Goal: Task Accomplishment & Management: Manage account settings

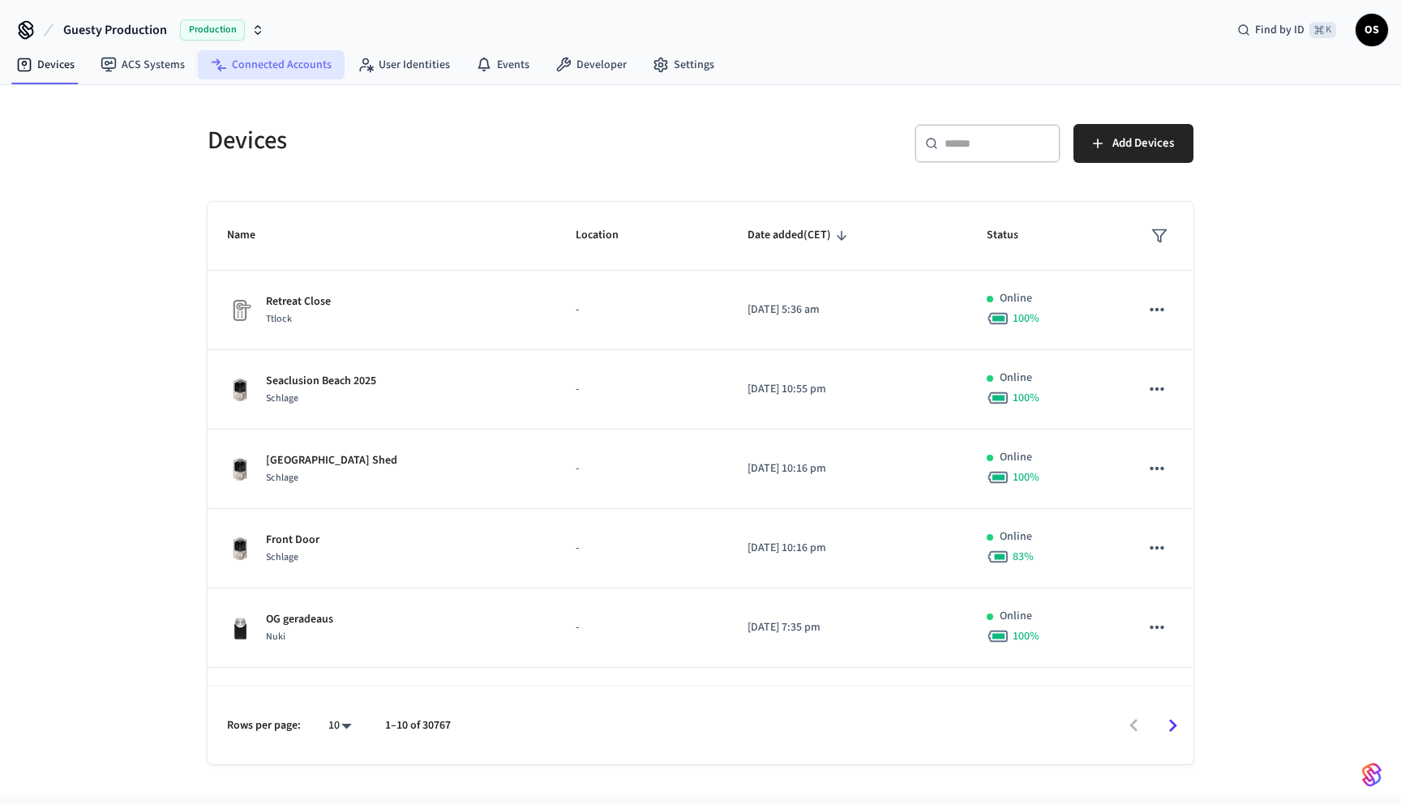
click at [268, 62] on link "Connected Accounts" at bounding box center [271, 64] width 147 height 29
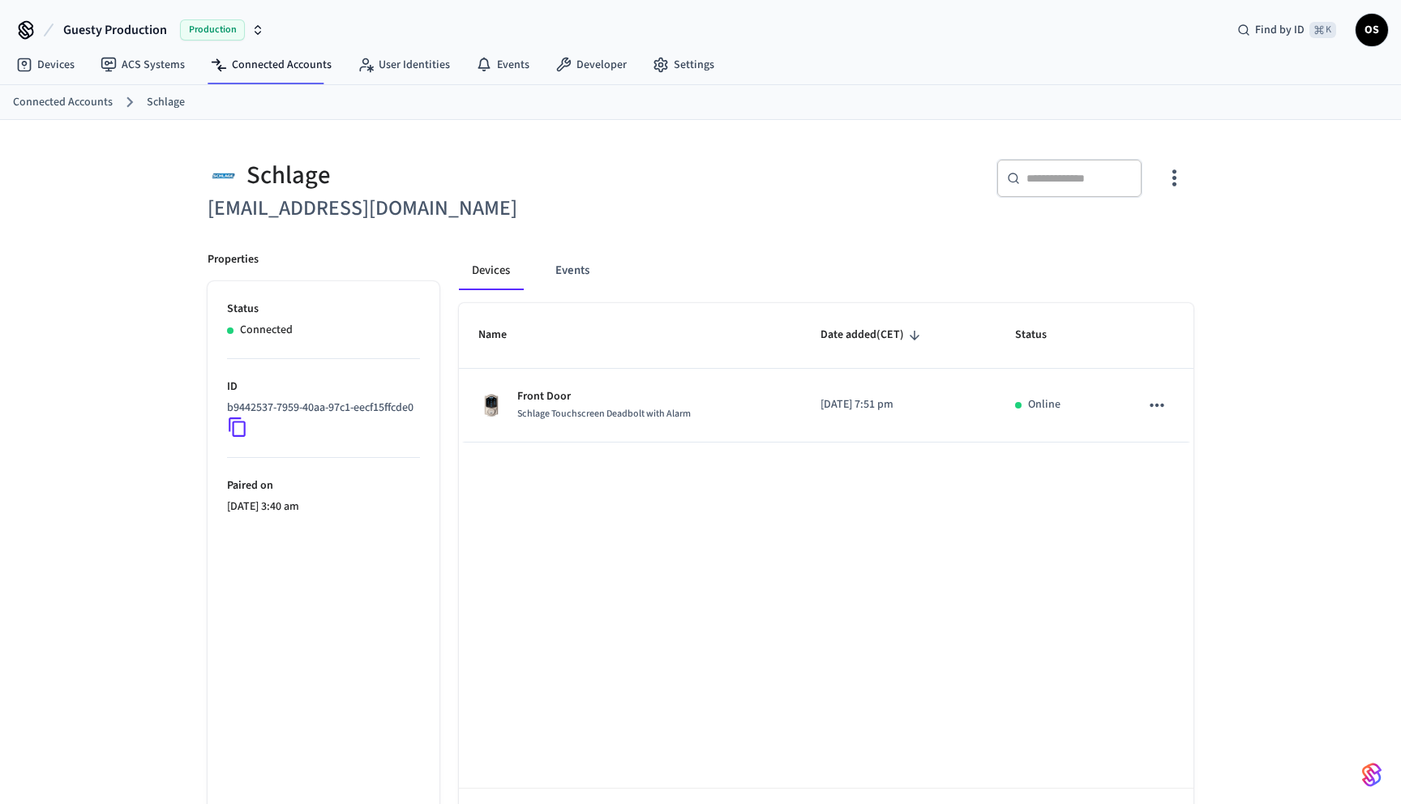
scroll to position [62, 0]
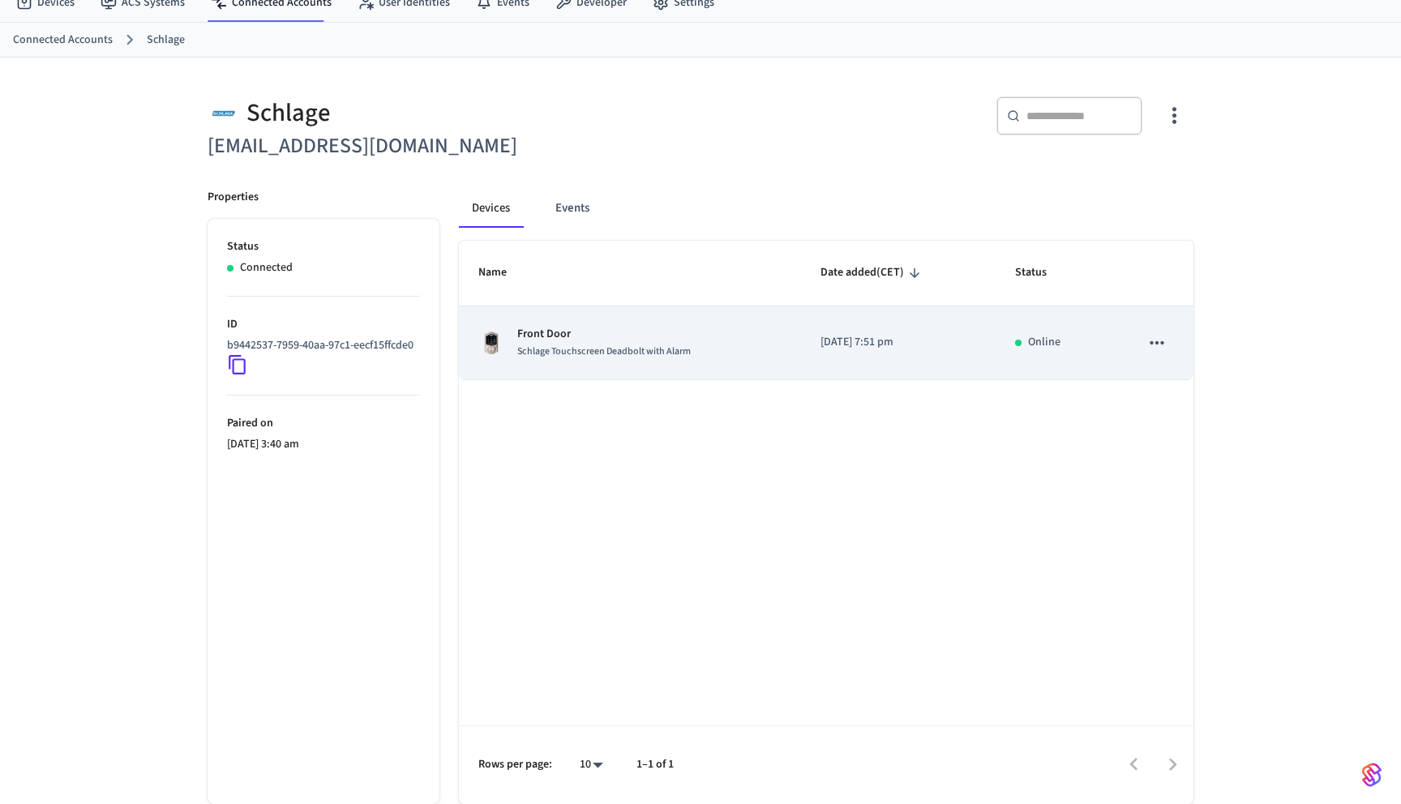
click at [672, 359] on div "Schlage Touchscreen Deadbolt with Alarm" at bounding box center [603, 351] width 173 height 17
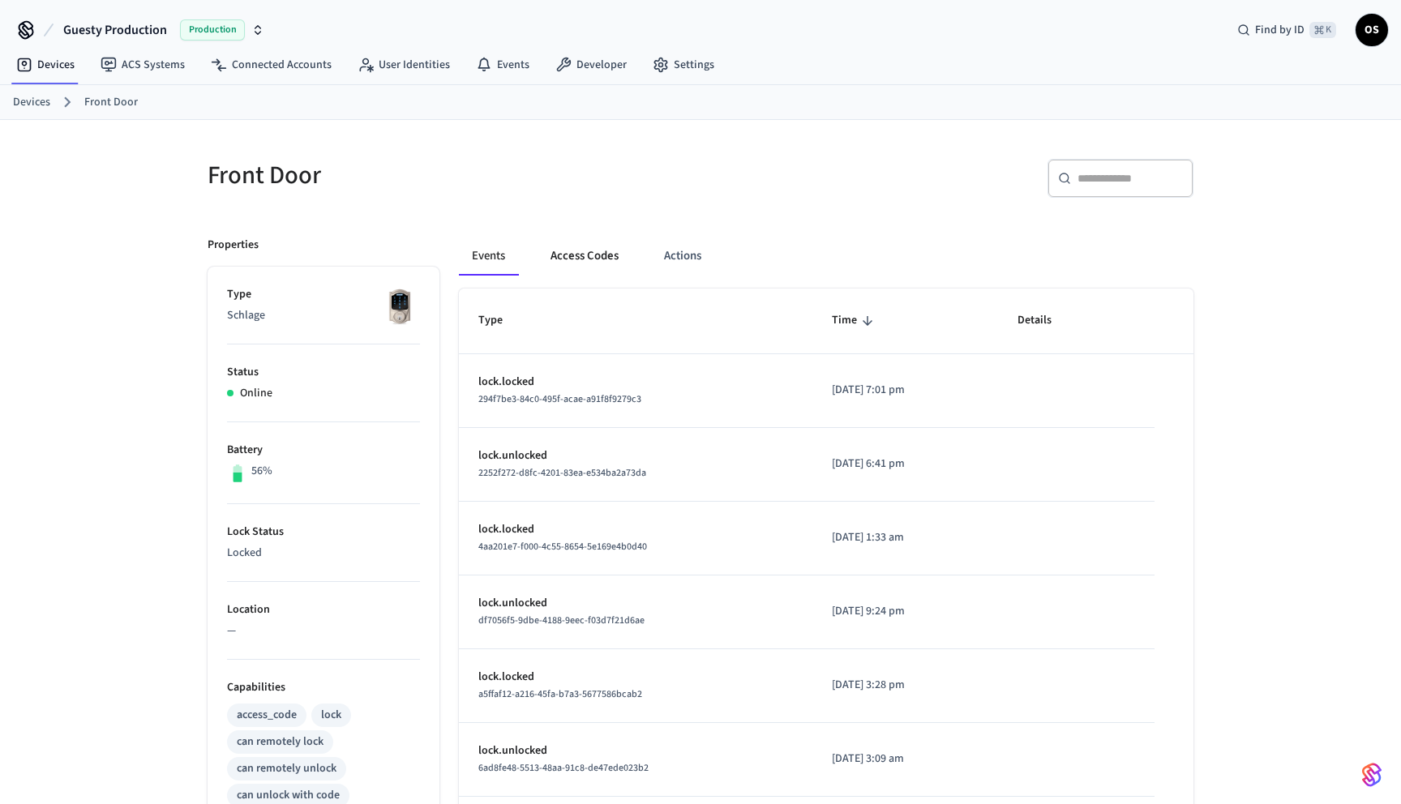
click at [584, 252] on button "Access Codes" at bounding box center [584, 256] width 94 height 39
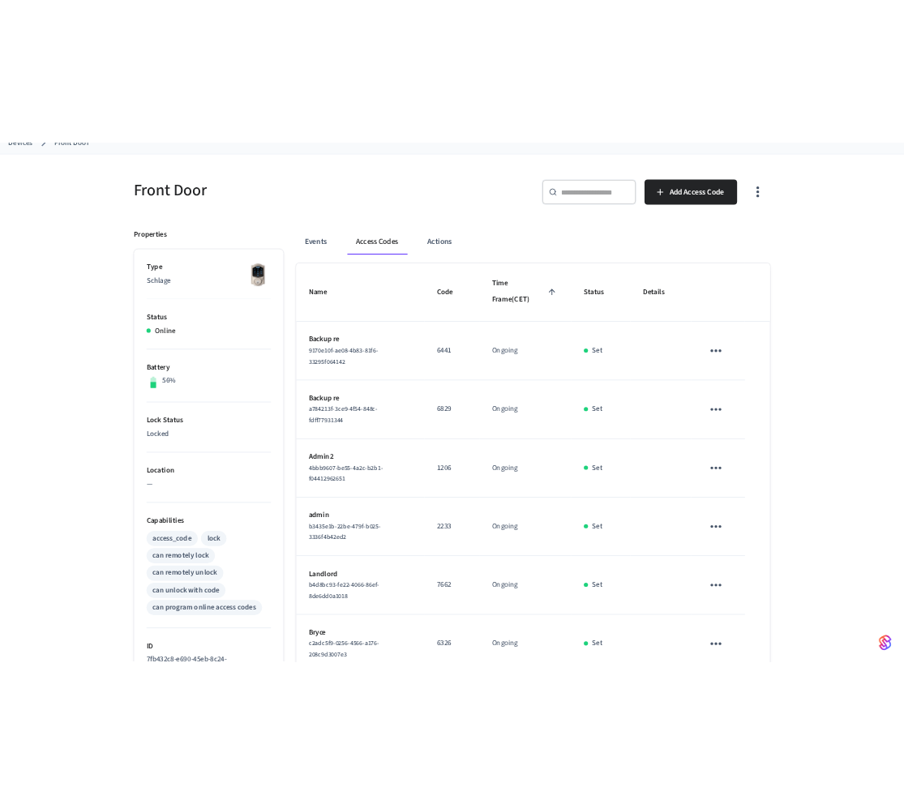
scroll to position [97, 0]
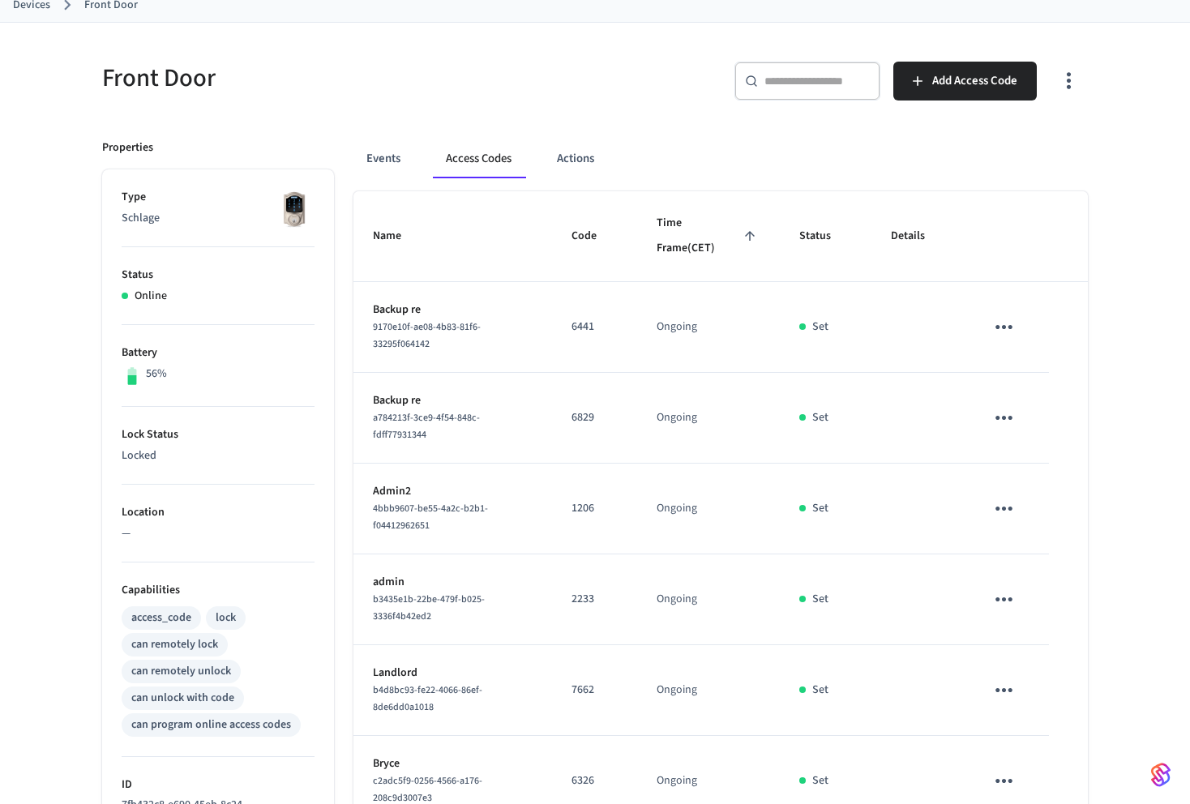
click at [1189, 128] on div "Front Door ​ ​ Add Access Code Properties Type Schlage Status Online Battery 56…" at bounding box center [595, 646] width 1190 height 1246
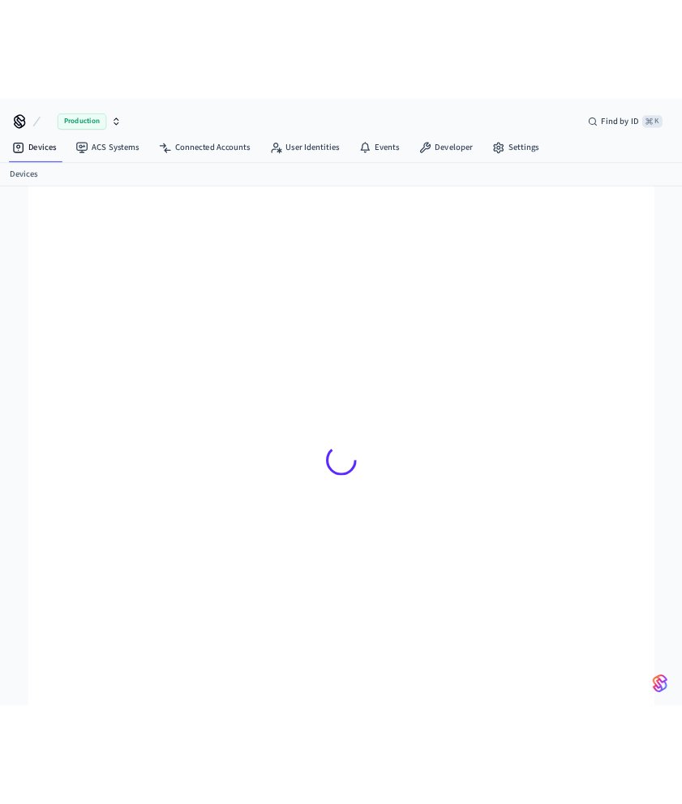
scroll to position [22, 0]
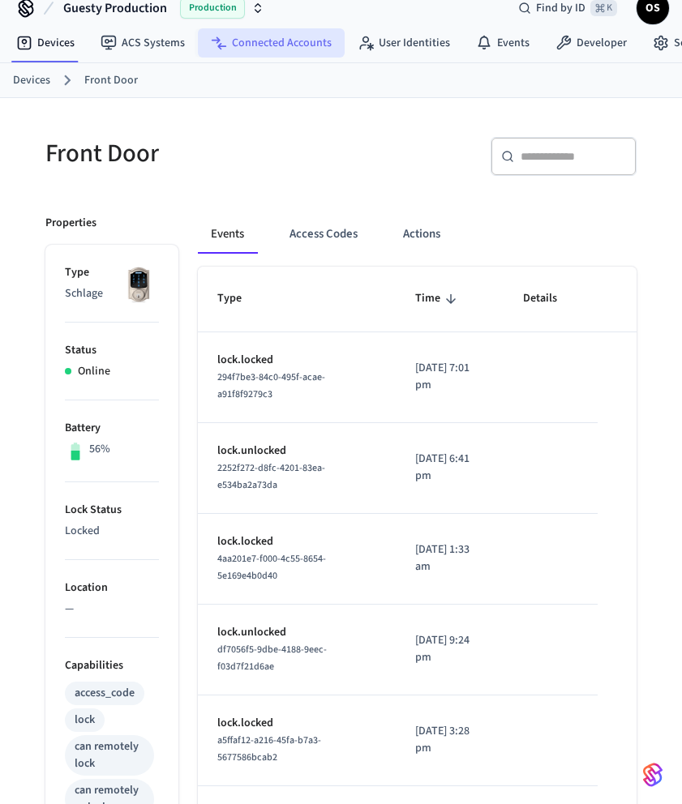
click at [295, 37] on link "Connected Accounts" at bounding box center [271, 42] width 147 height 29
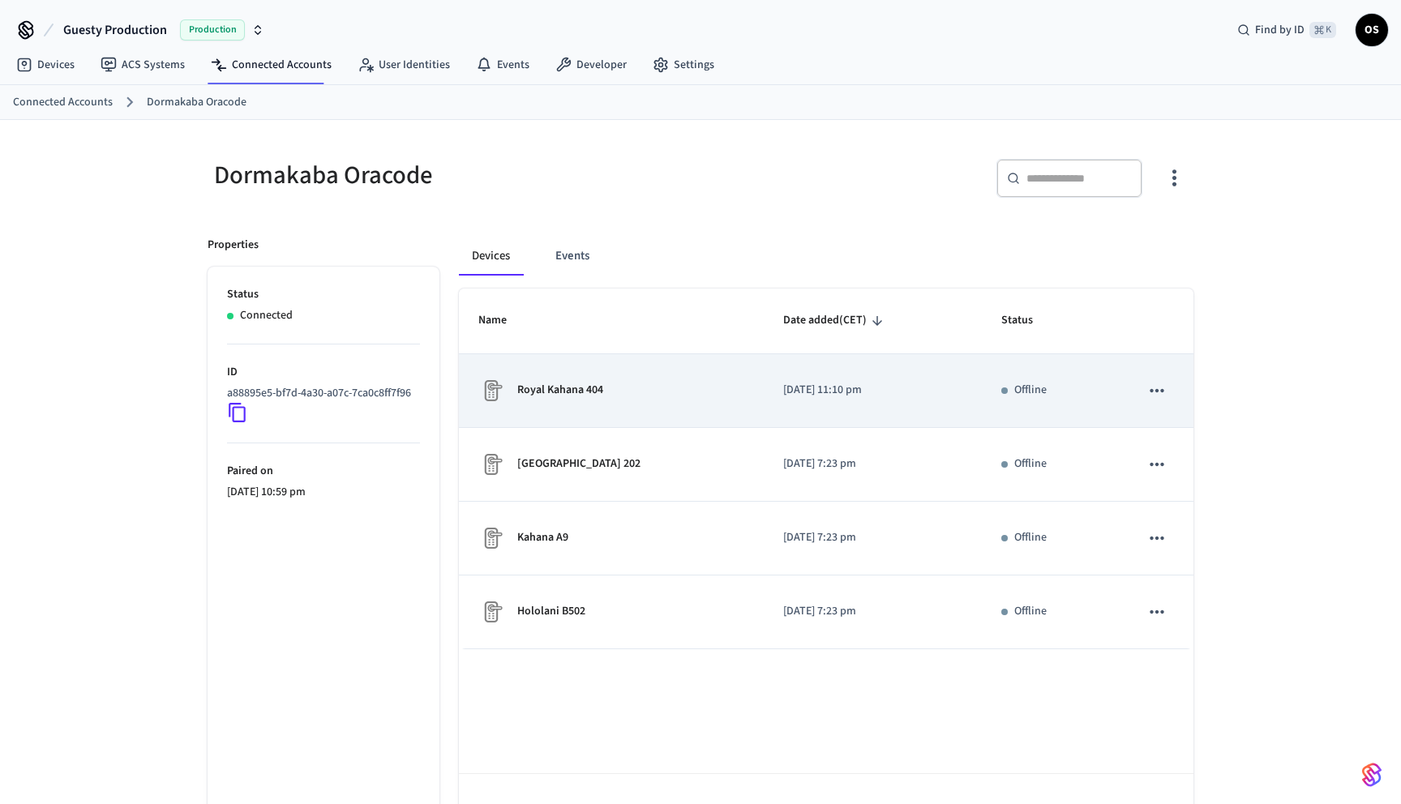
scroll to position [47, 0]
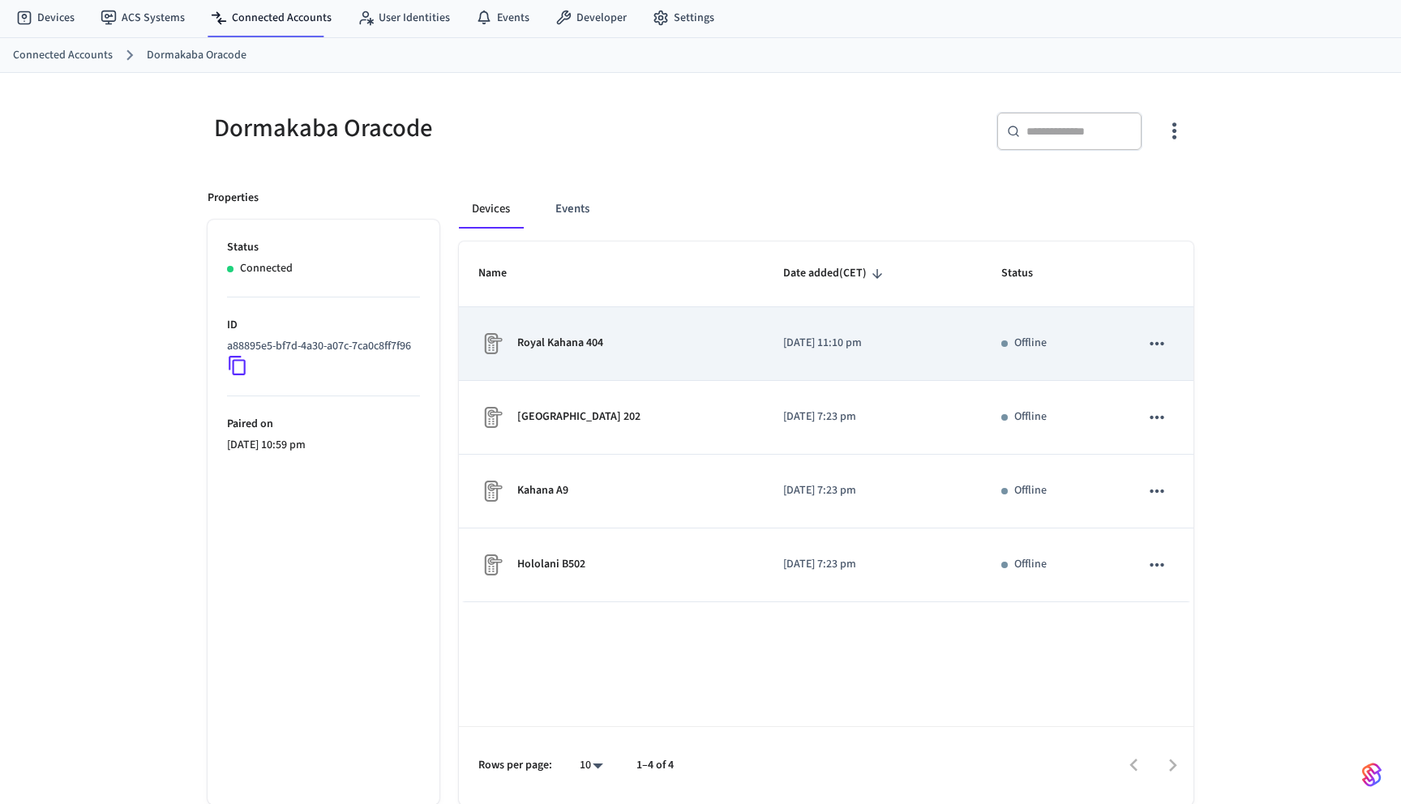
click at [649, 364] on td "Royal Kahana 404" at bounding box center [611, 344] width 305 height 74
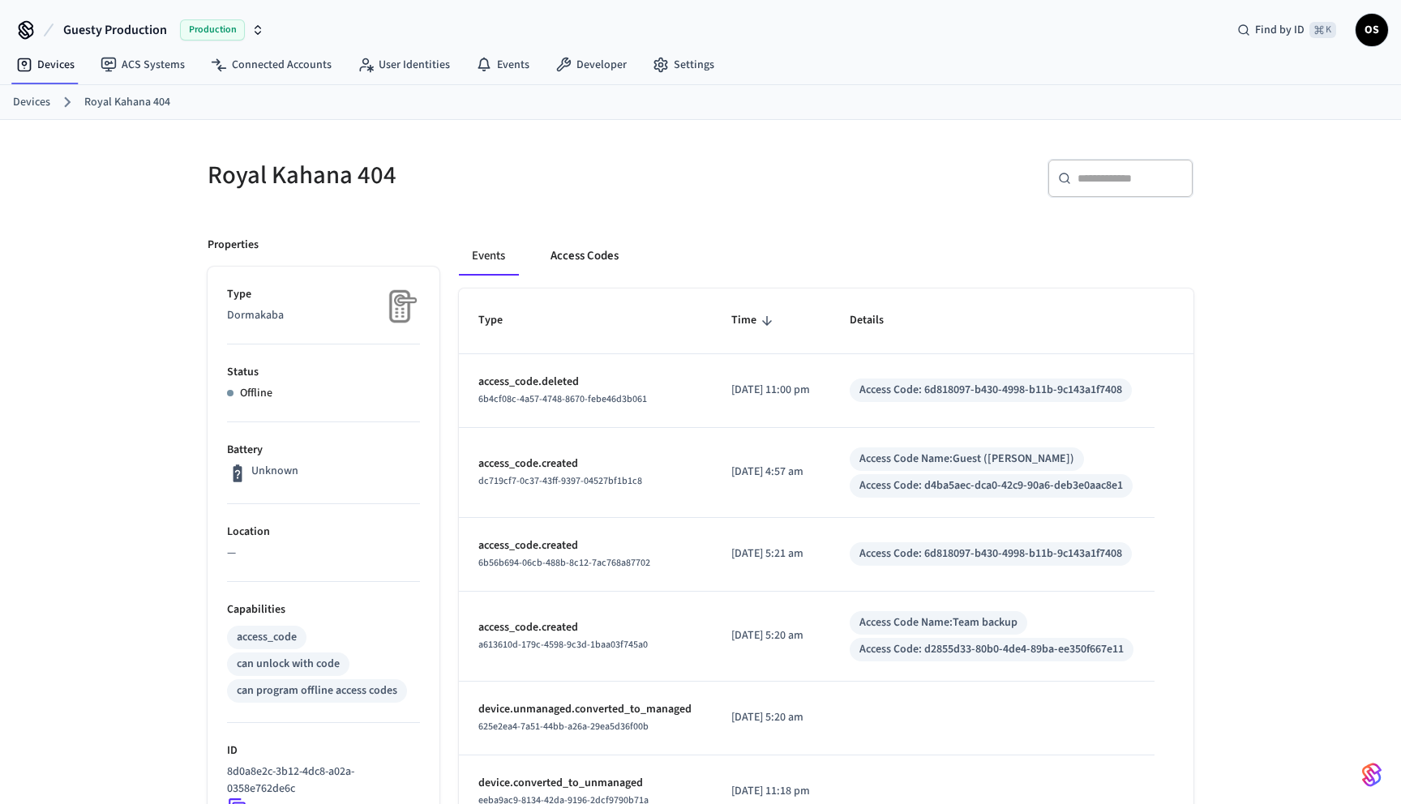
click at [599, 272] on button "Access Codes" at bounding box center [584, 256] width 94 height 39
